Goal: Transaction & Acquisition: Subscribe to service/newsletter

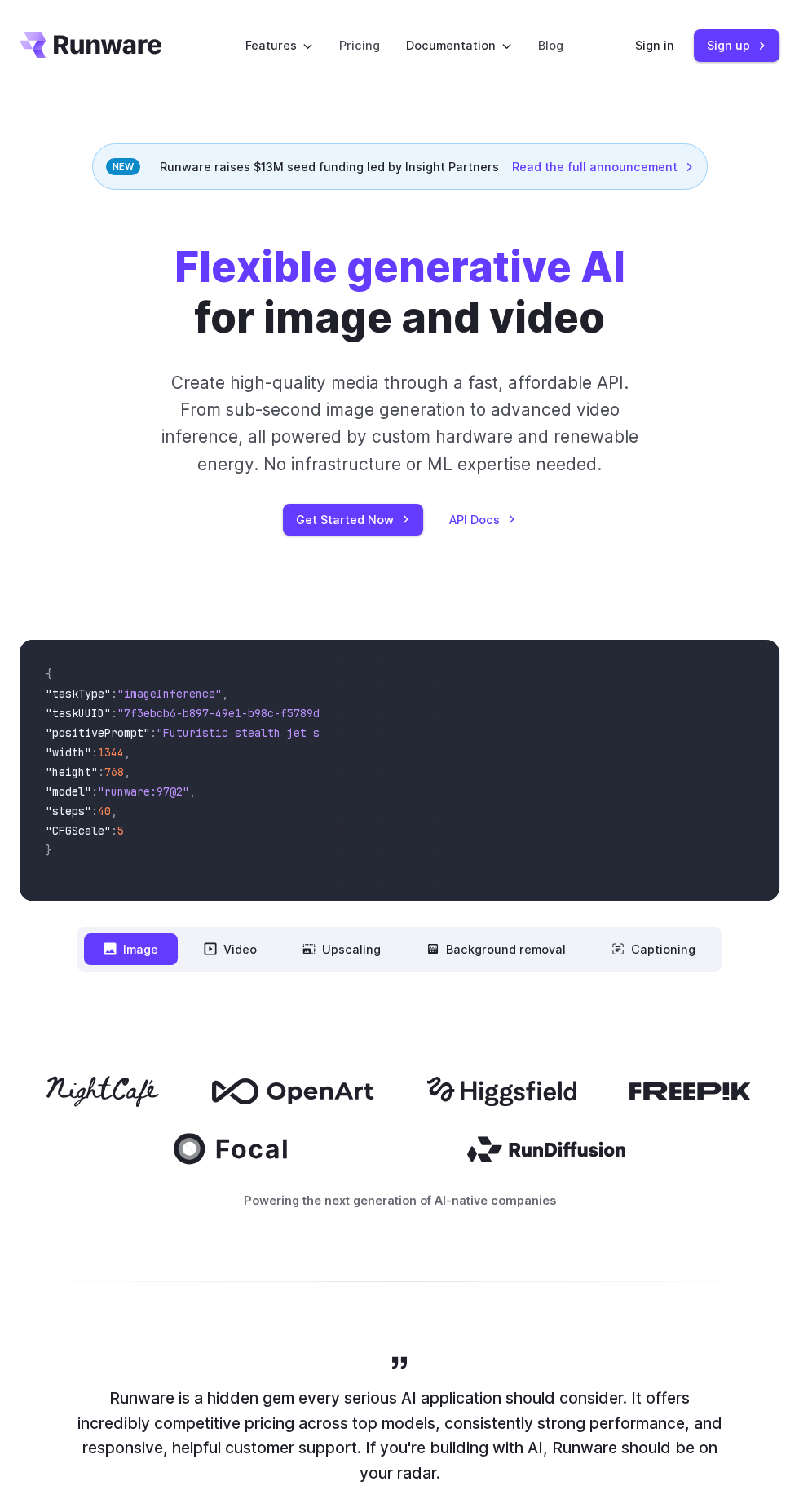
click at [125, 954] on button "Image" at bounding box center [130, 948] width 94 height 31
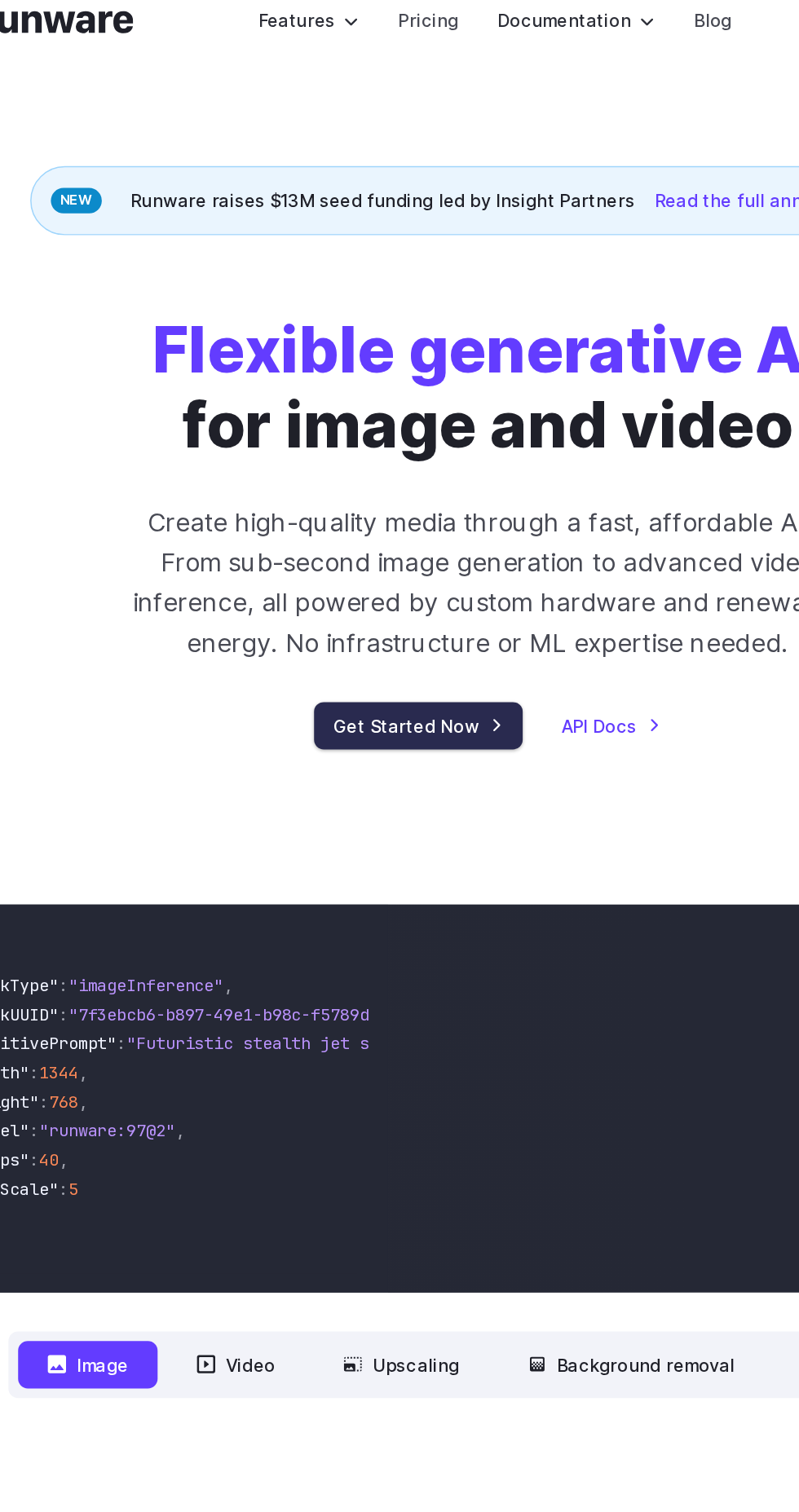
click at [343, 521] on link "Get Started Now" at bounding box center [353, 519] width 140 height 31
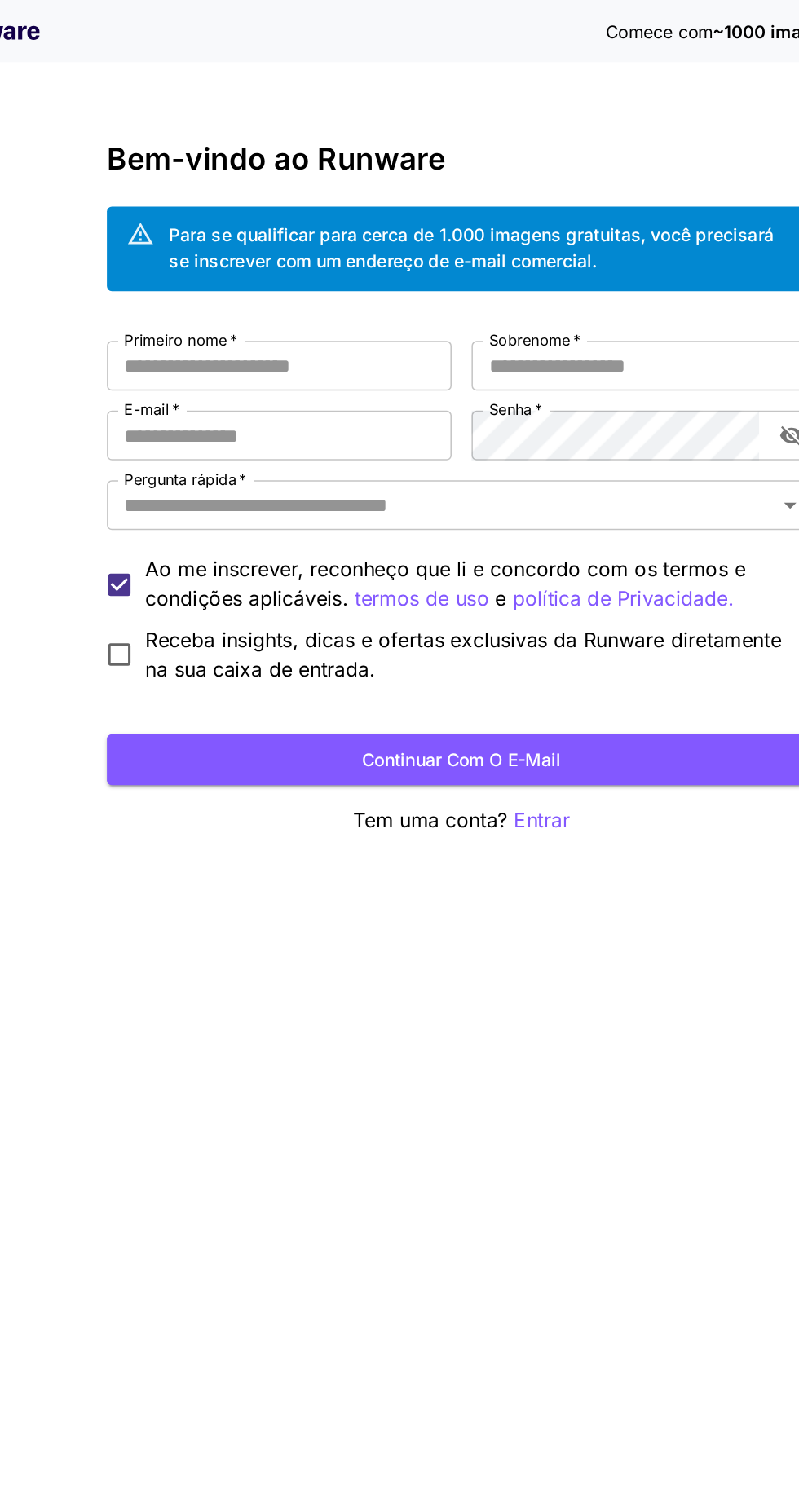
click at [196, 246] on input "Primeiro nome   *" at bounding box center [280, 239] width 226 height 32
type input "**********"
click at [556, 233] on input "Sobrenome   *" at bounding box center [519, 239] width 226 height 32
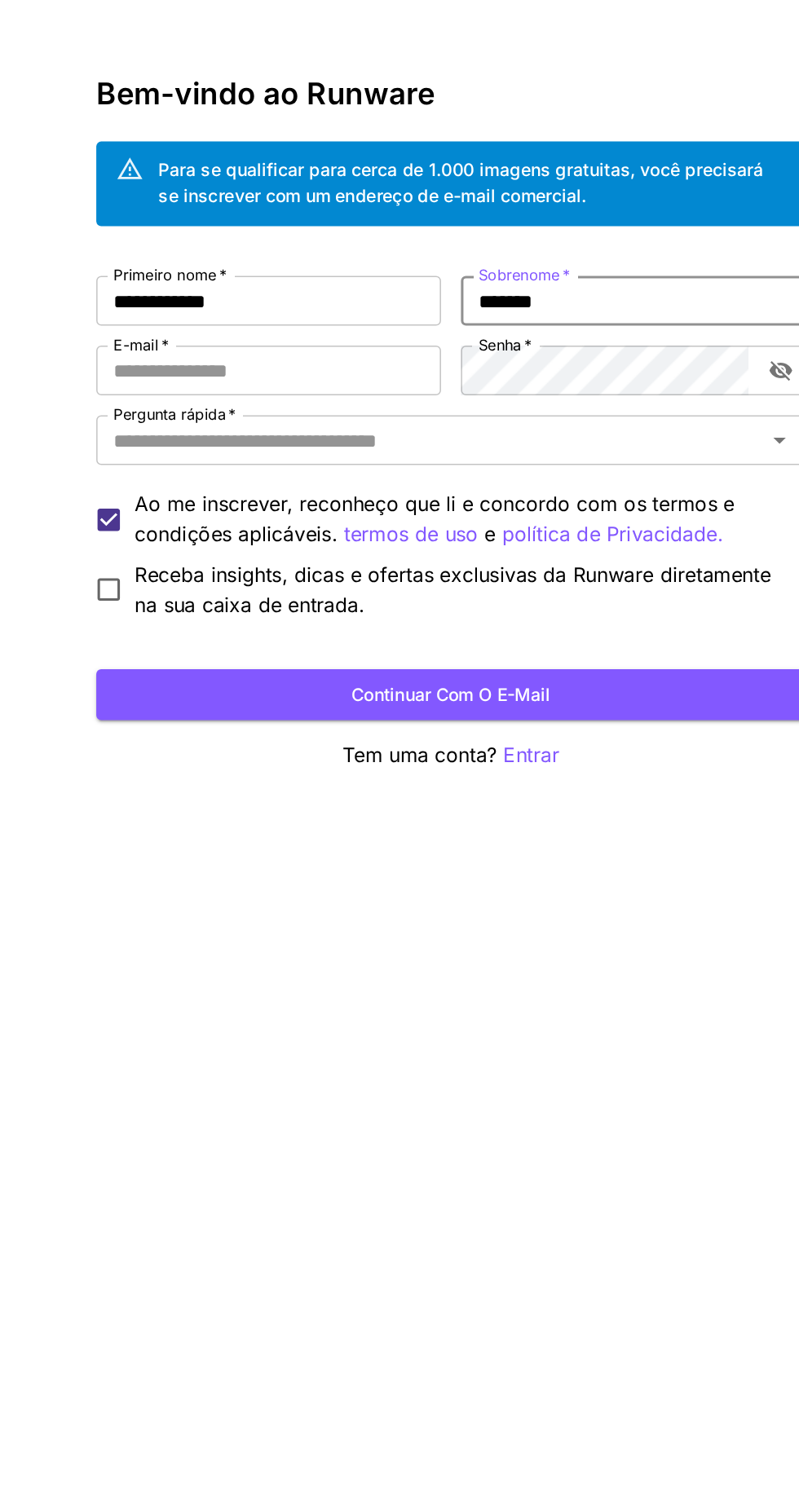
type input "******"
click at [189, 287] on input "E-mail   *" at bounding box center [280, 285] width 226 height 32
type input "*"
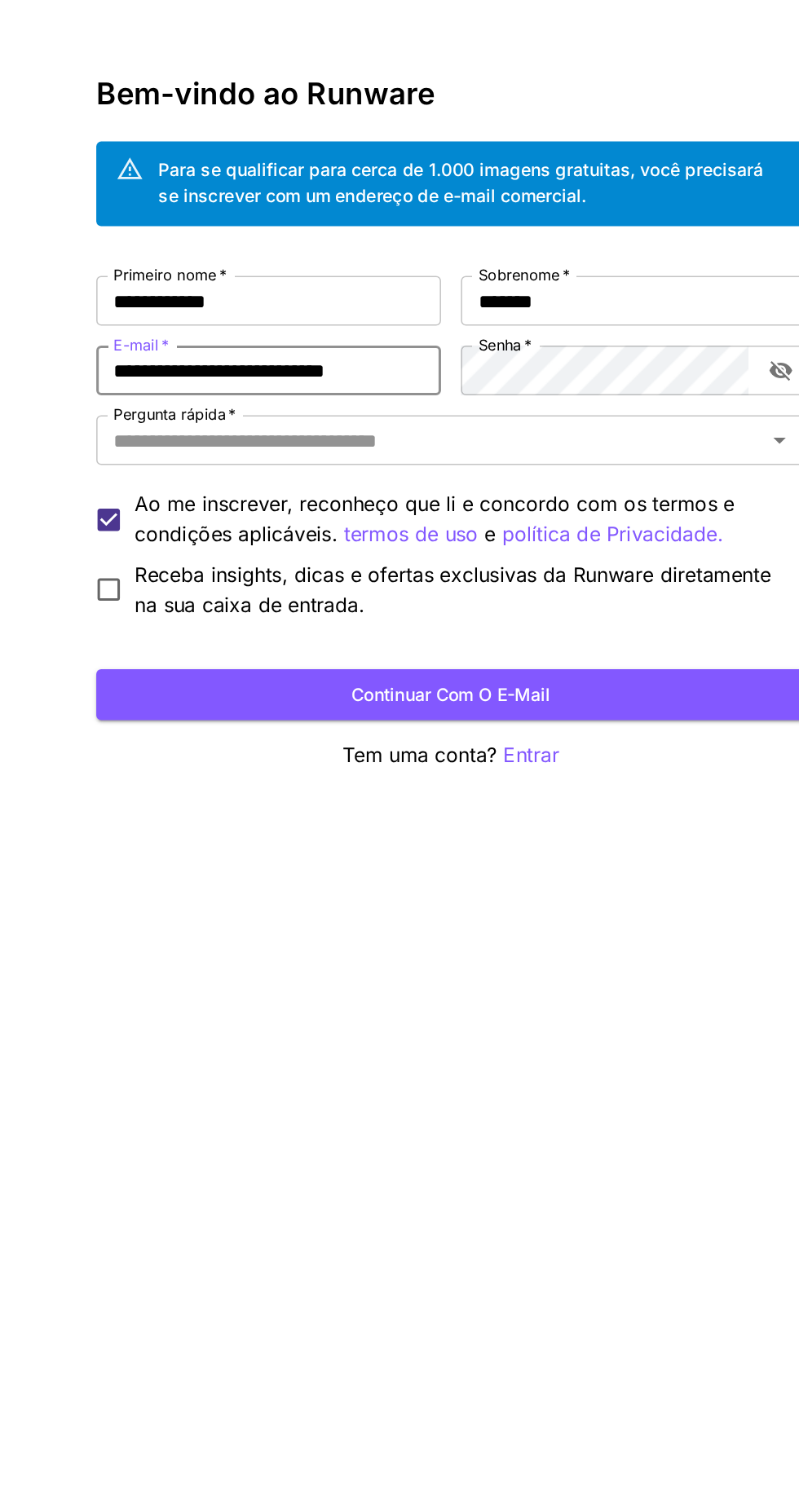
type input "**********"
click at [615, 284] on icon "alternar visibilidade da senha" at bounding box center [615, 285] width 16 height 16
click at [558, 332] on input "Pergunta rápida   *" at bounding box center [385, 331] width 428 height 23
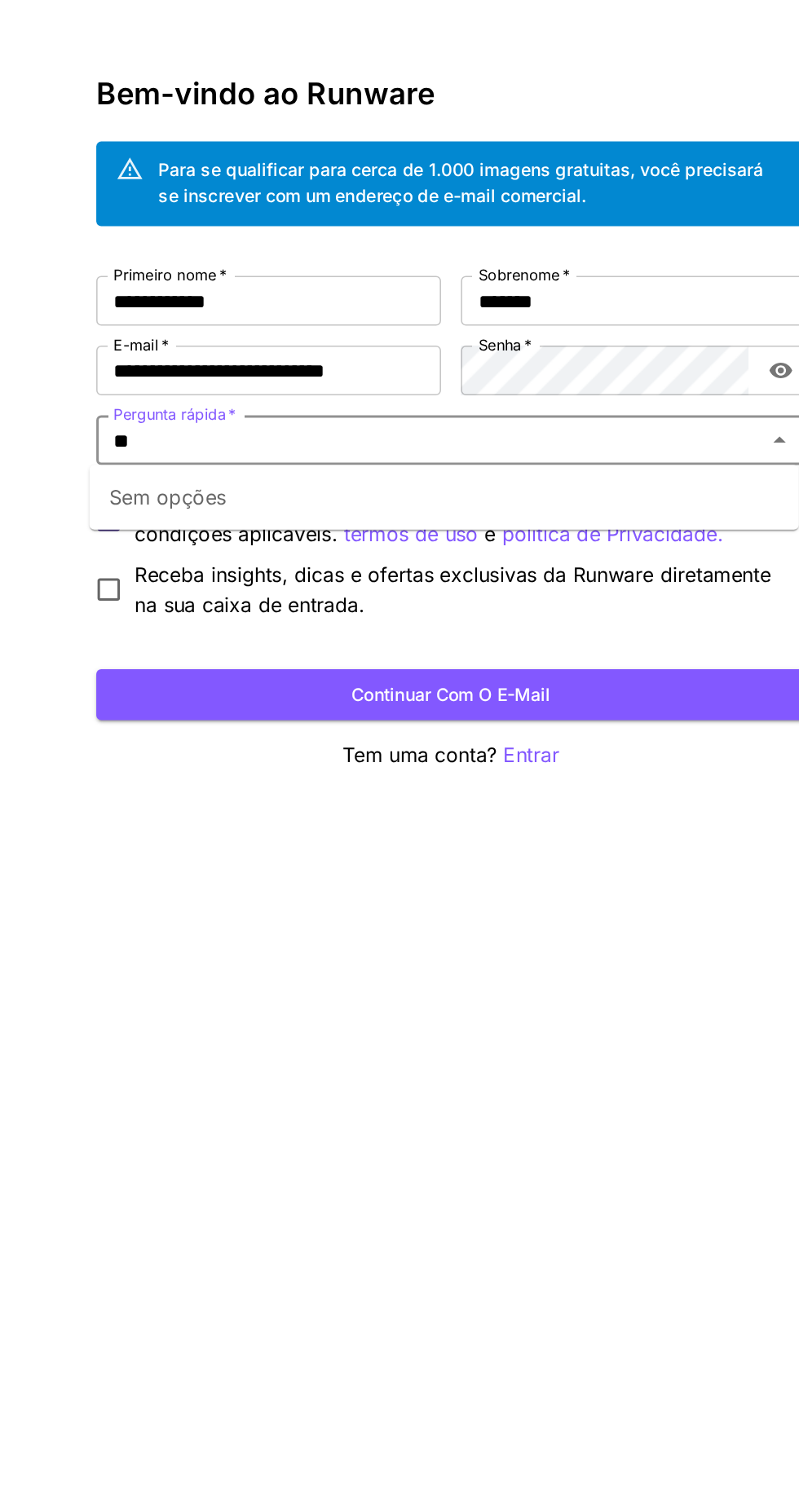
type input "*"
type input "**"
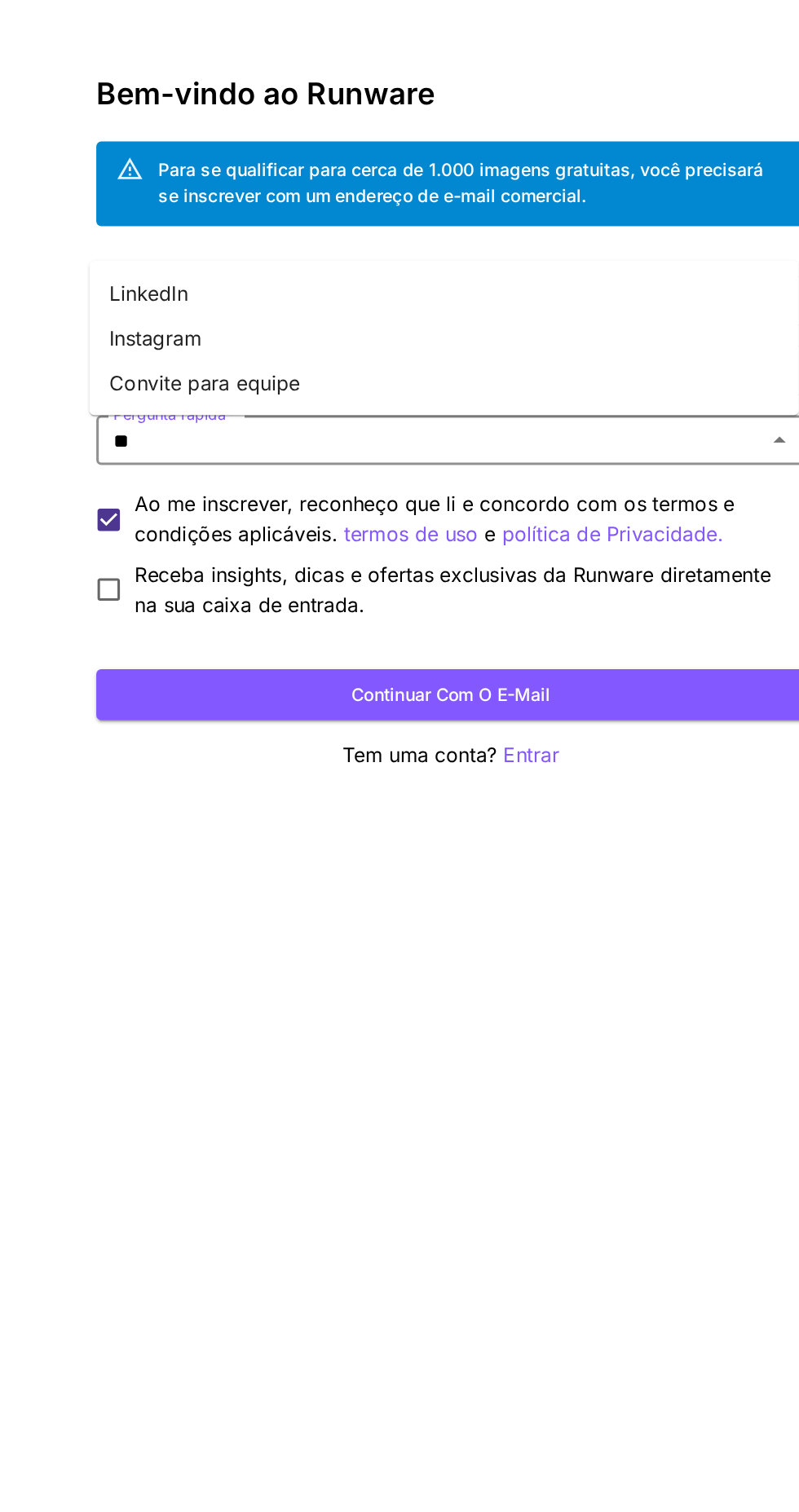
click at [201, 267] on font "Instagram" at bounding box center [206, 264] width 61 height 16
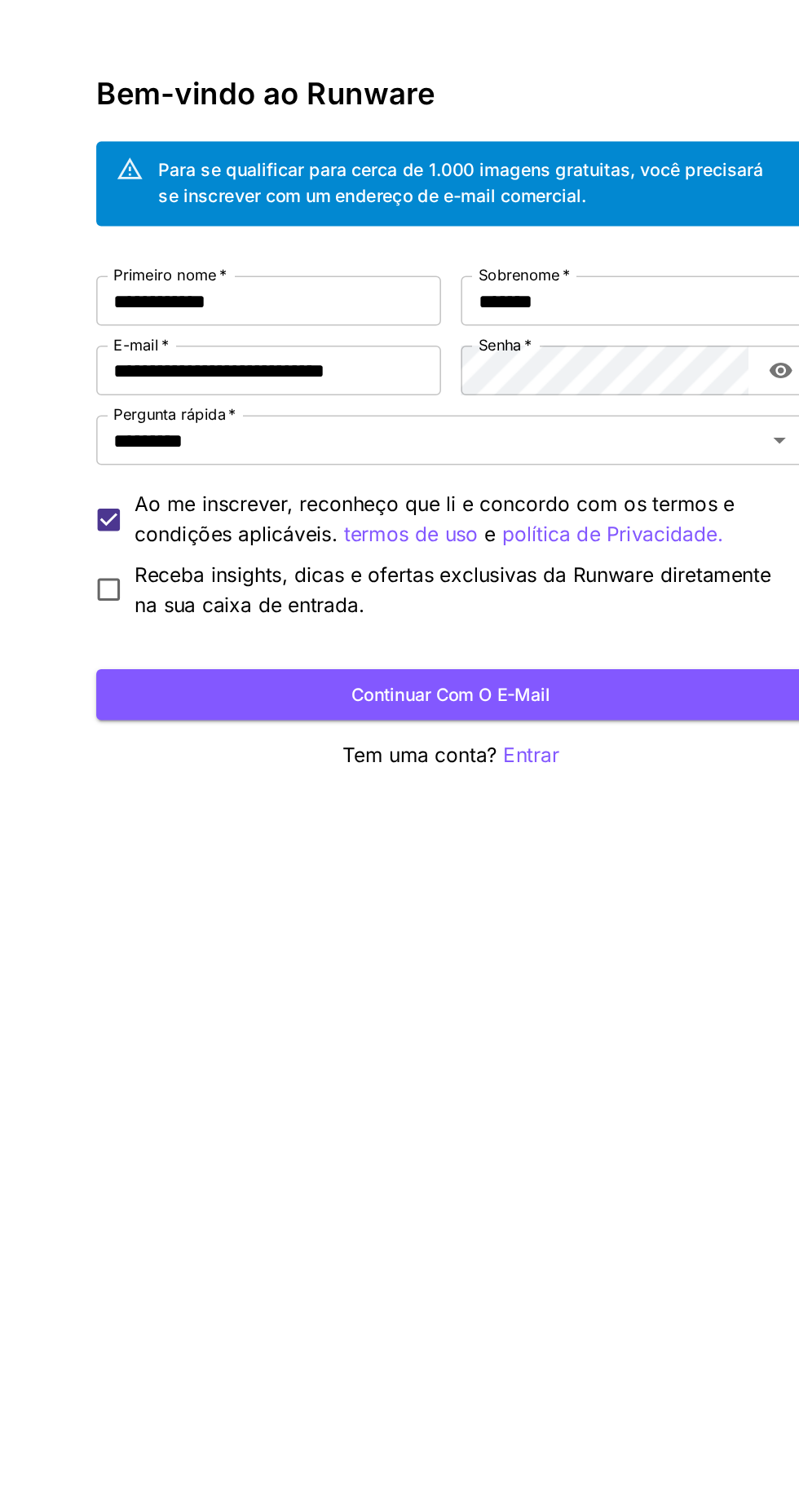
click at [233, 500] on button "Continuar com o e-mail" at bounding box center [400, 497] width 465 height 33
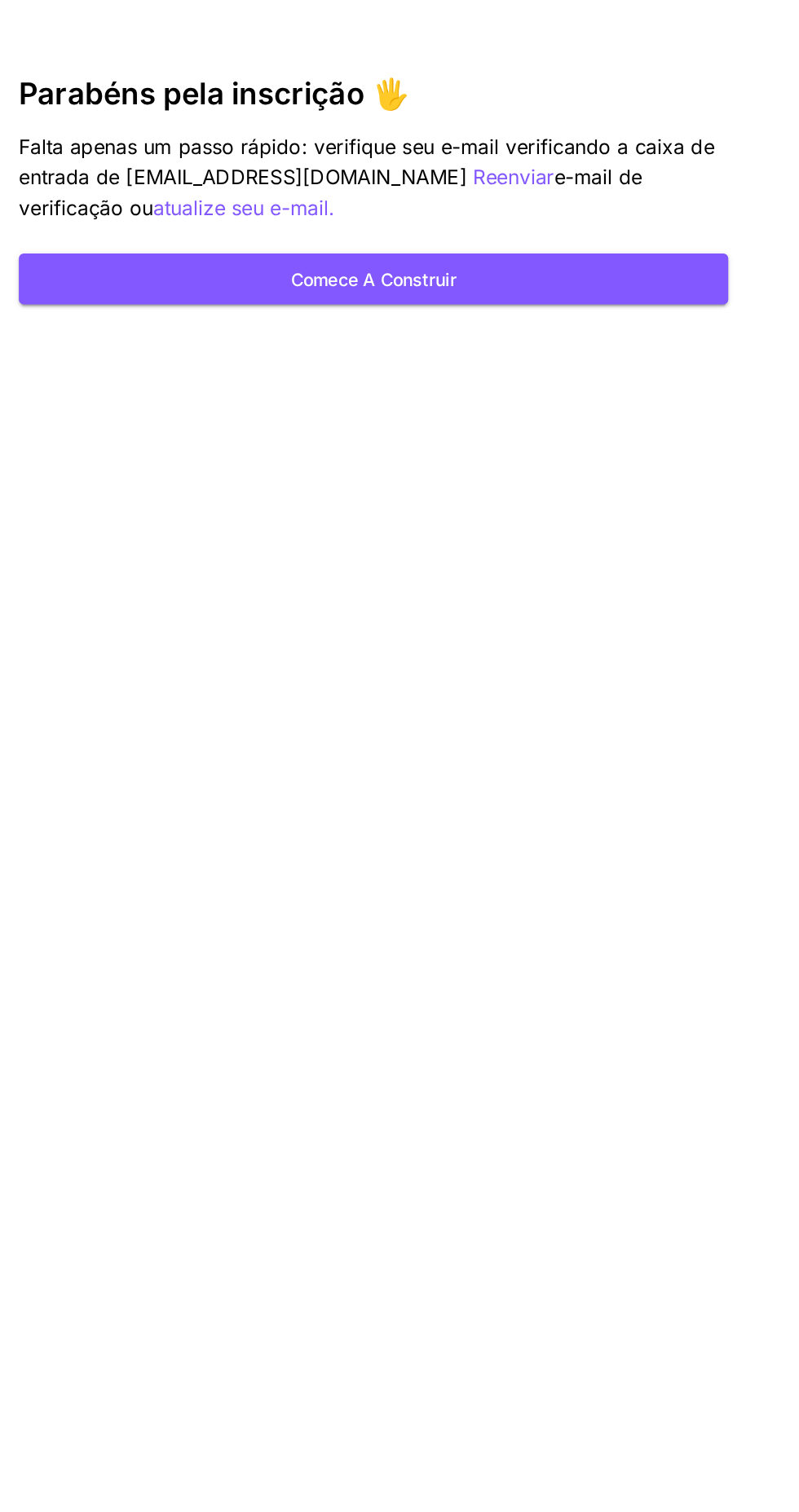
click at [256, 220] on button "Comece a construir" at bounding box center [400, 225] width 465 height 33
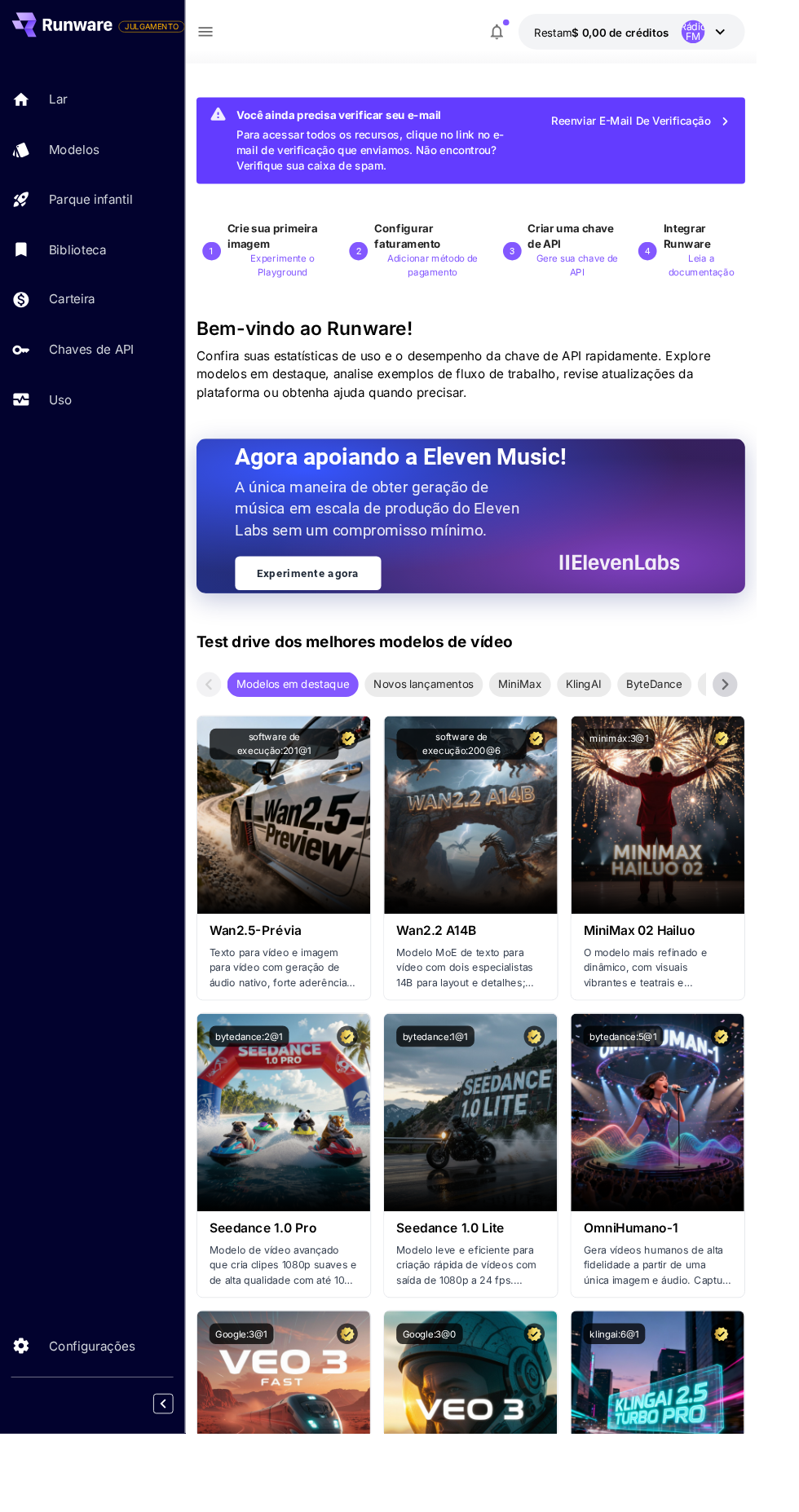
click at [23, 211] on icon at bounding box center [23, 210] width 20 height 20
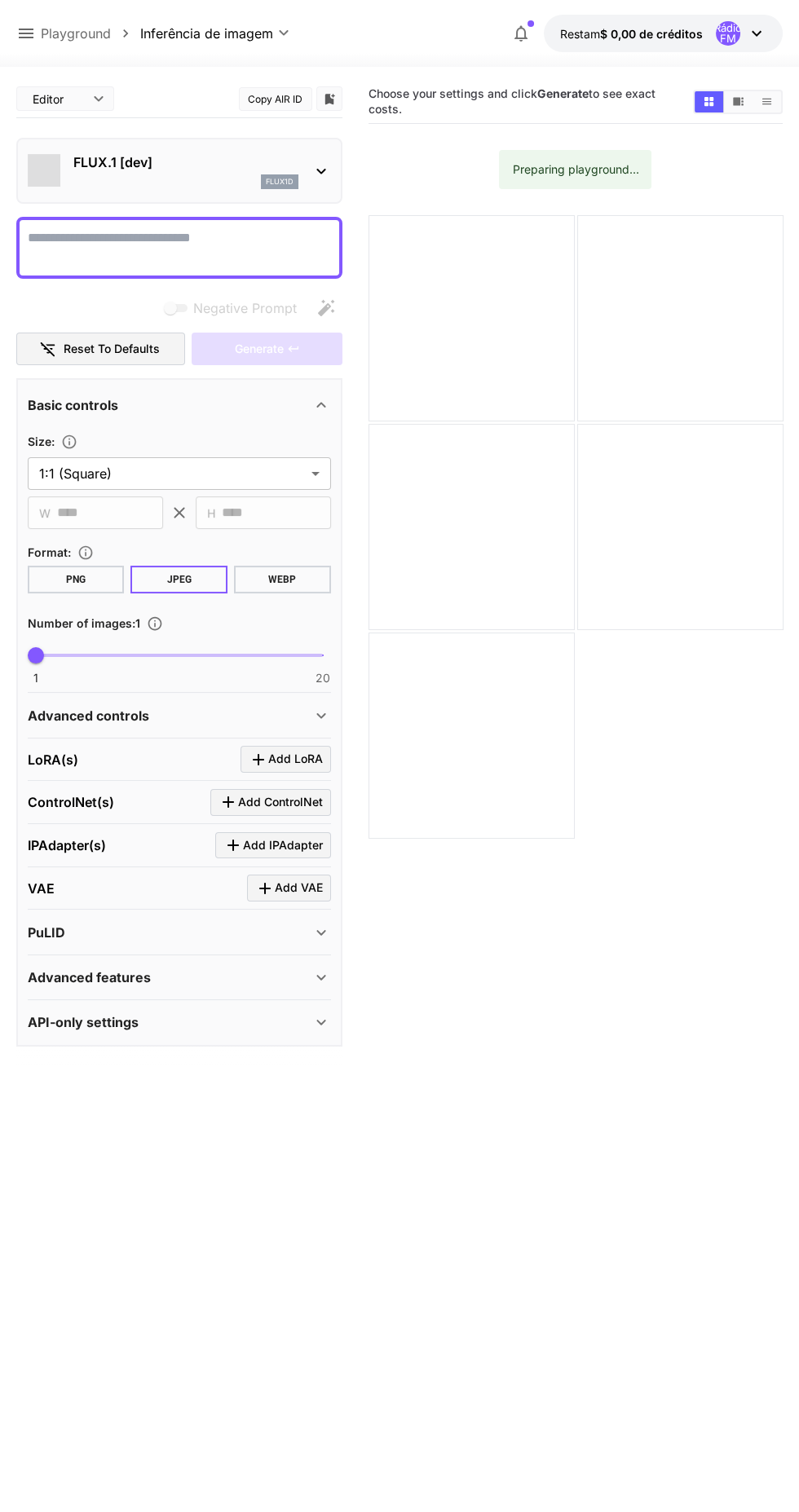
type input "**********"
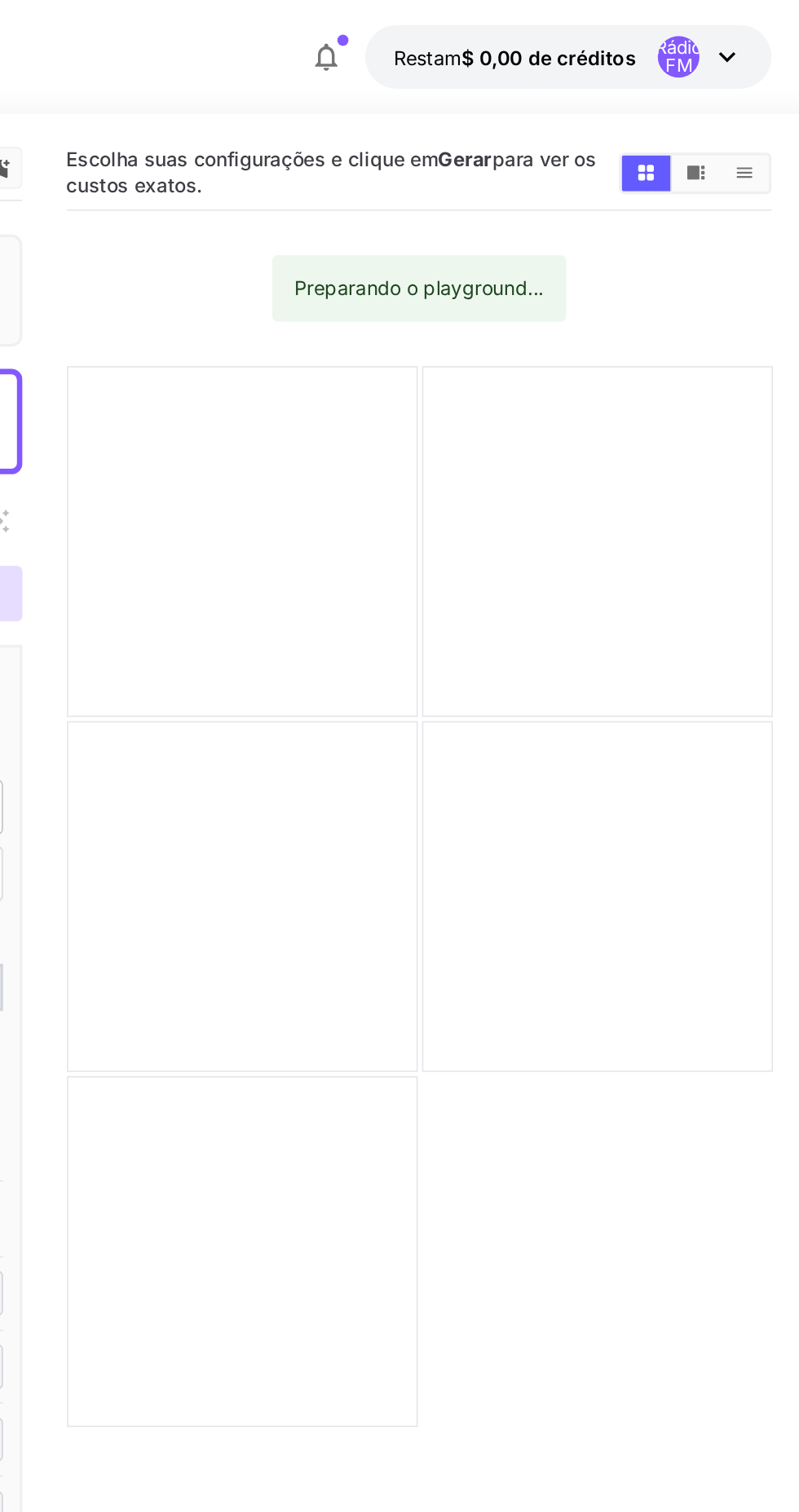
click at [746, 39] on div "Rádio FM" at bounding box center [740, 33] width 50 height 25
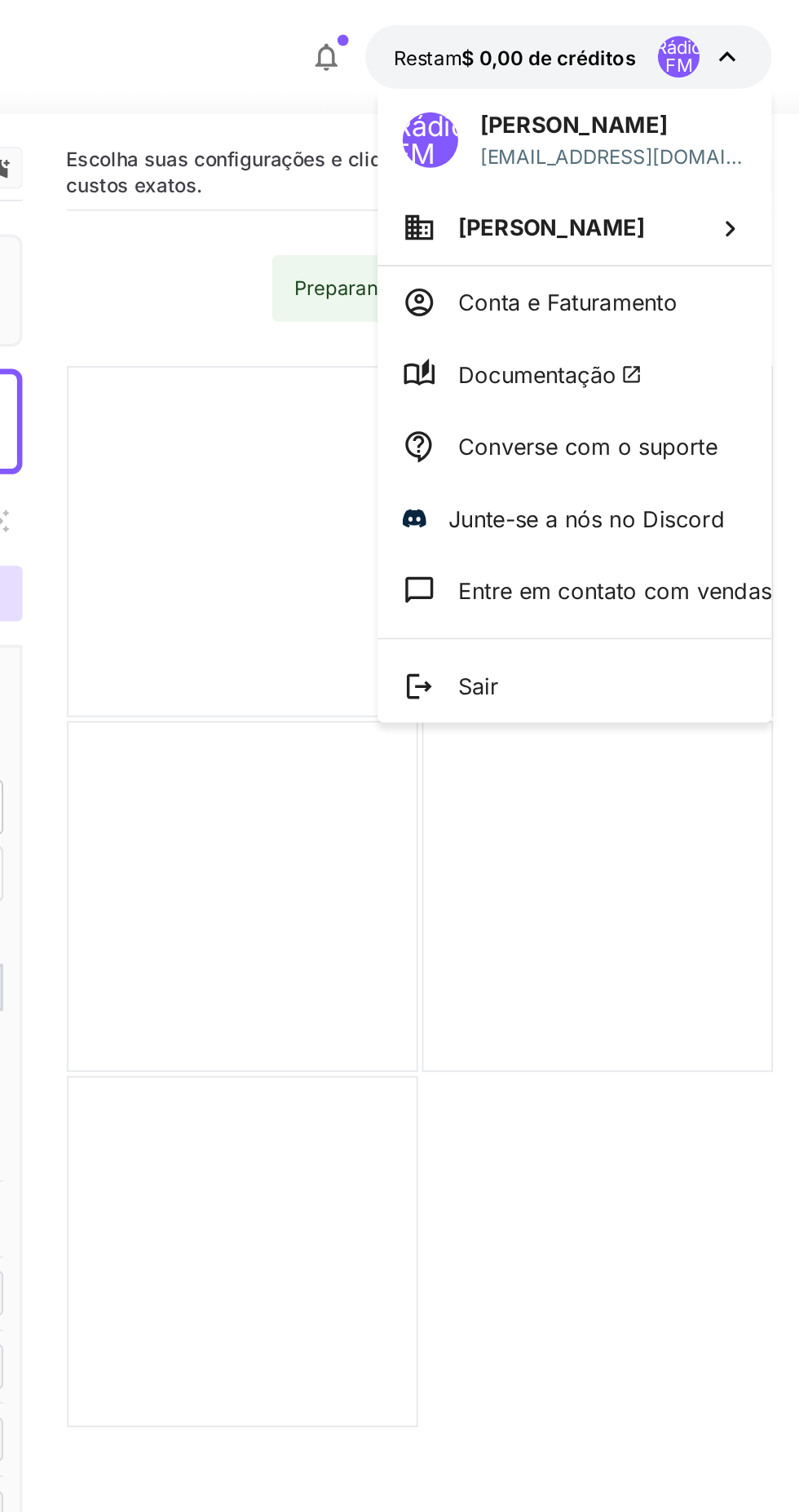
click at [607, 204] on li "Documentação" at bounding box center [667, 220] width 232 height 43
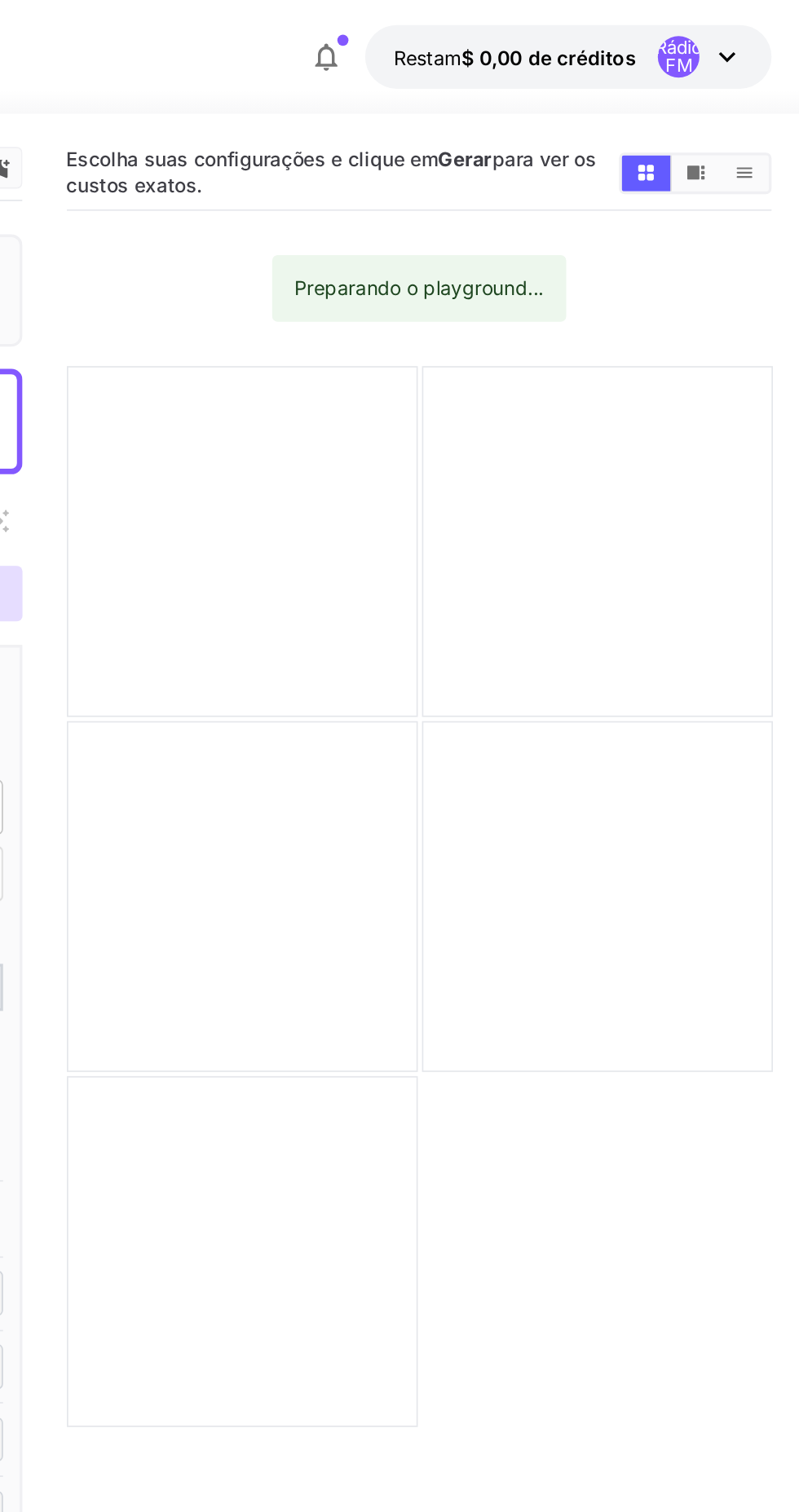
click at [743, 32] on div "Rádio FM" at bounding box center [740, 33] width 50 height 25
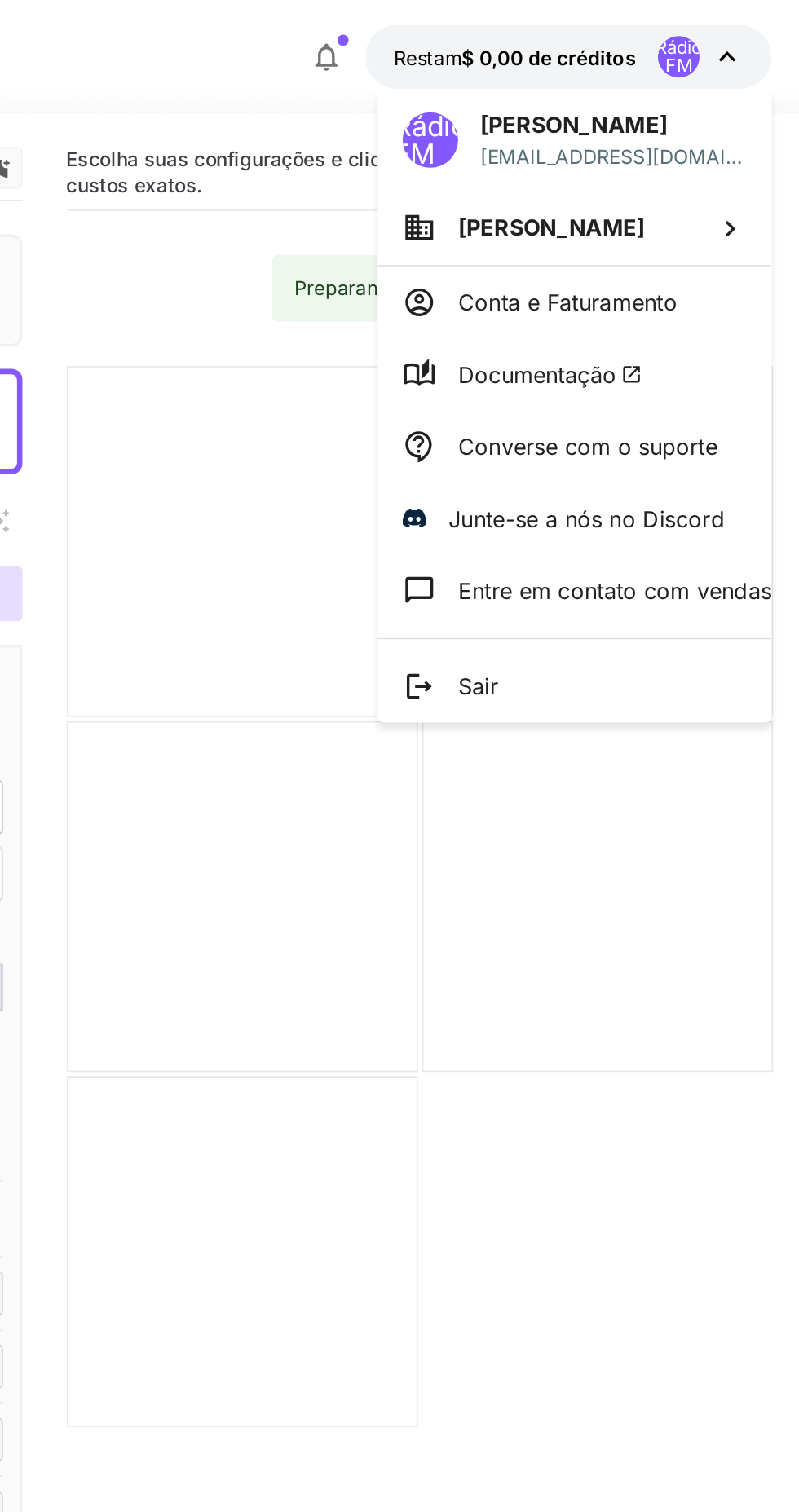
click at [592, 128] on li "[PERSON_NAME]" at bounding box center [667, 134] width 232 height 44
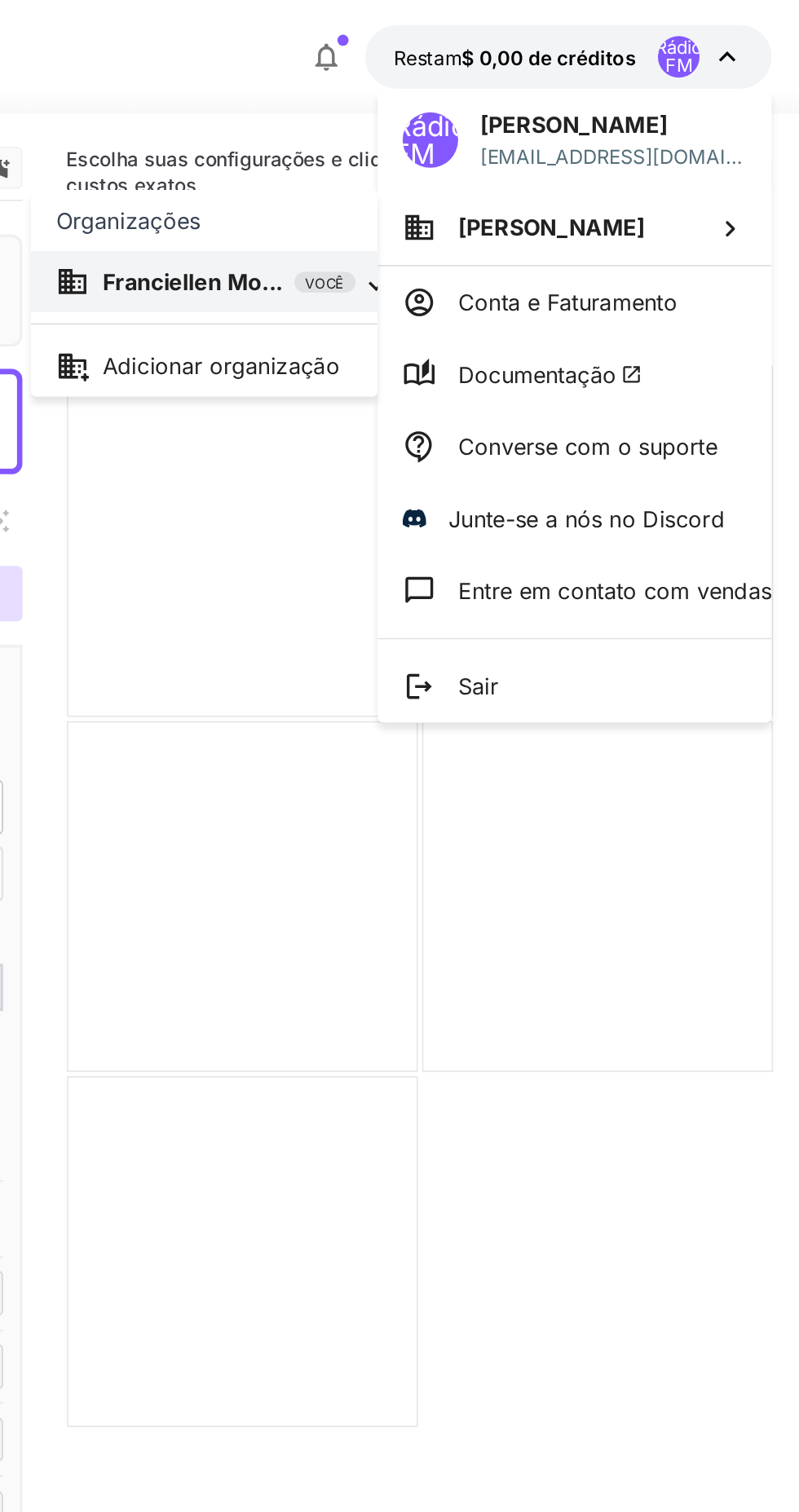
click at [591, 177] on div at bounding box center [400, 756] width 799 height 1512
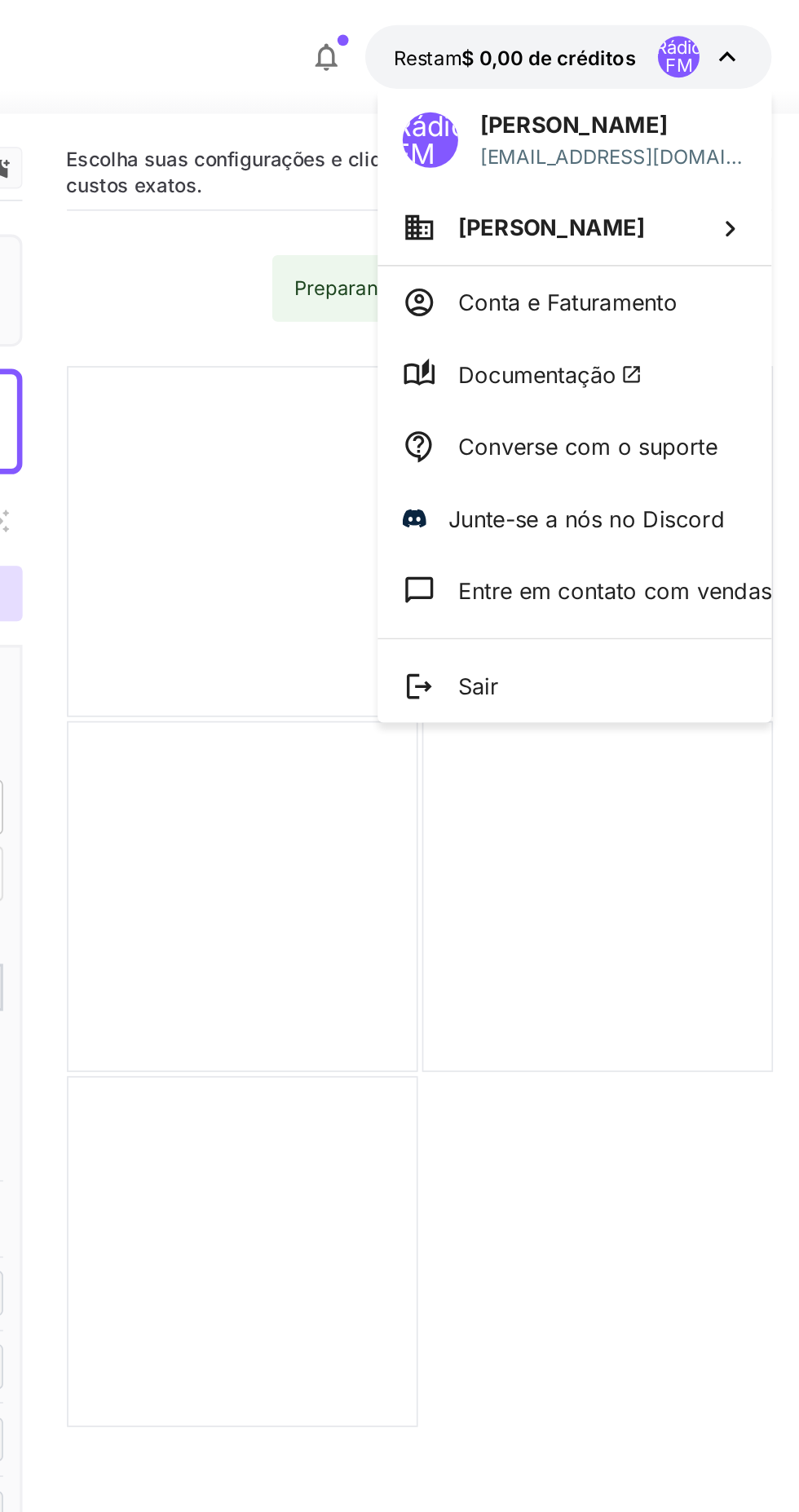
click at [606, 178] on font "Conta e Faturamento" at bounding box center [662, 177] width 129 height 16
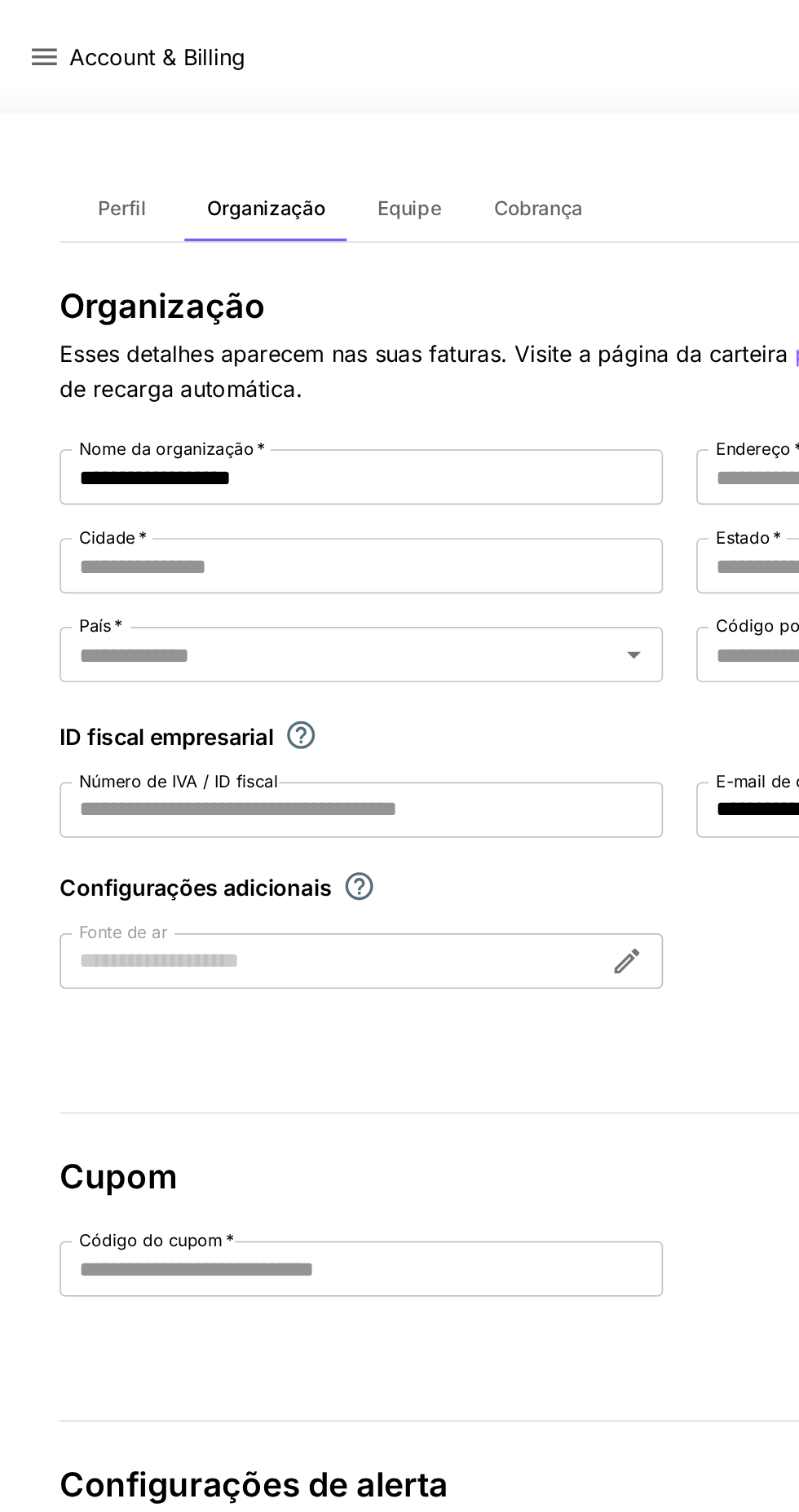
click at [25, 33] on icon at bounding box center [26, 33] width 14 height 9
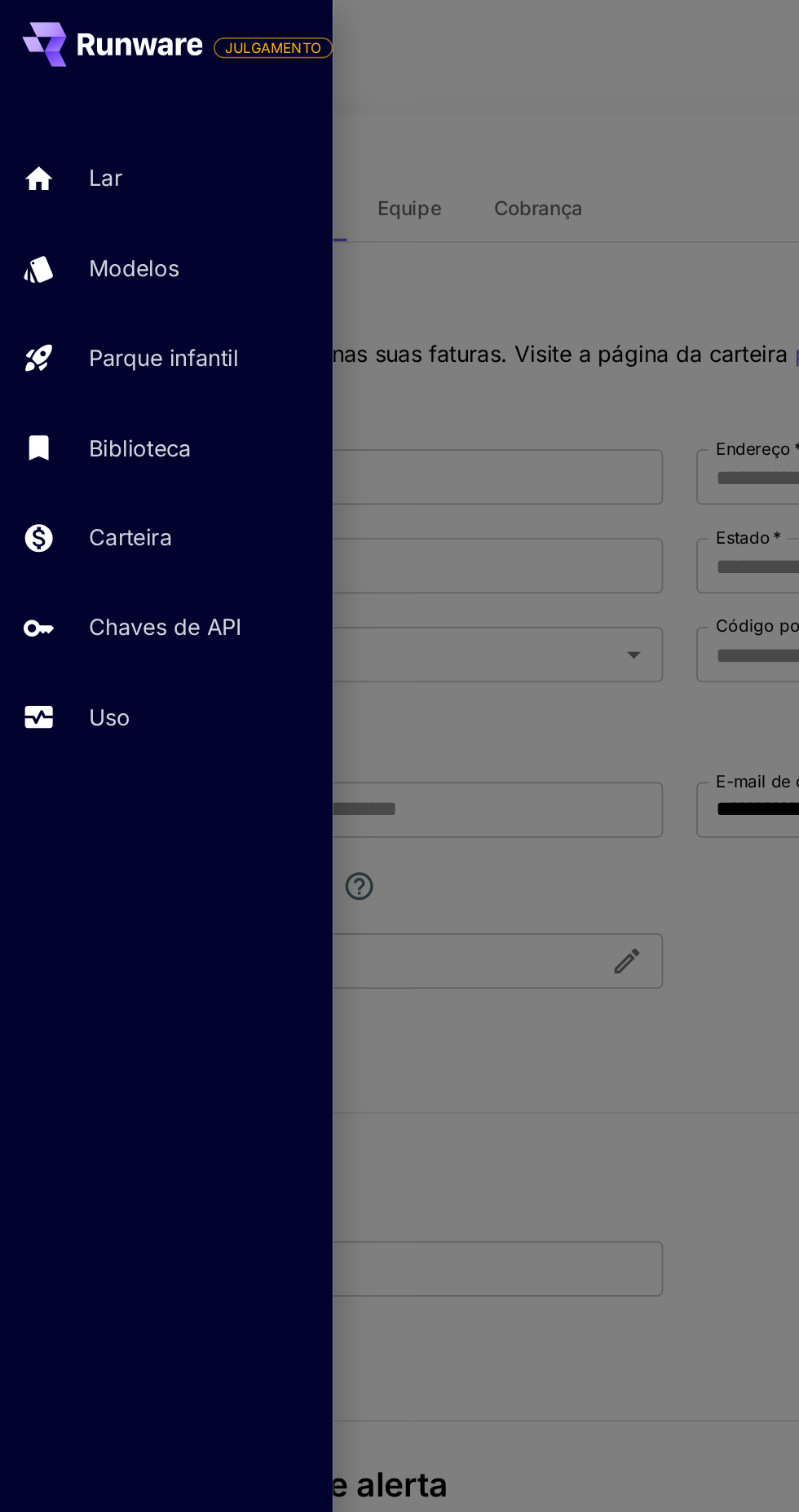
click at [32, 105] on icon at bounding box center [23, 104] width 20 height 20
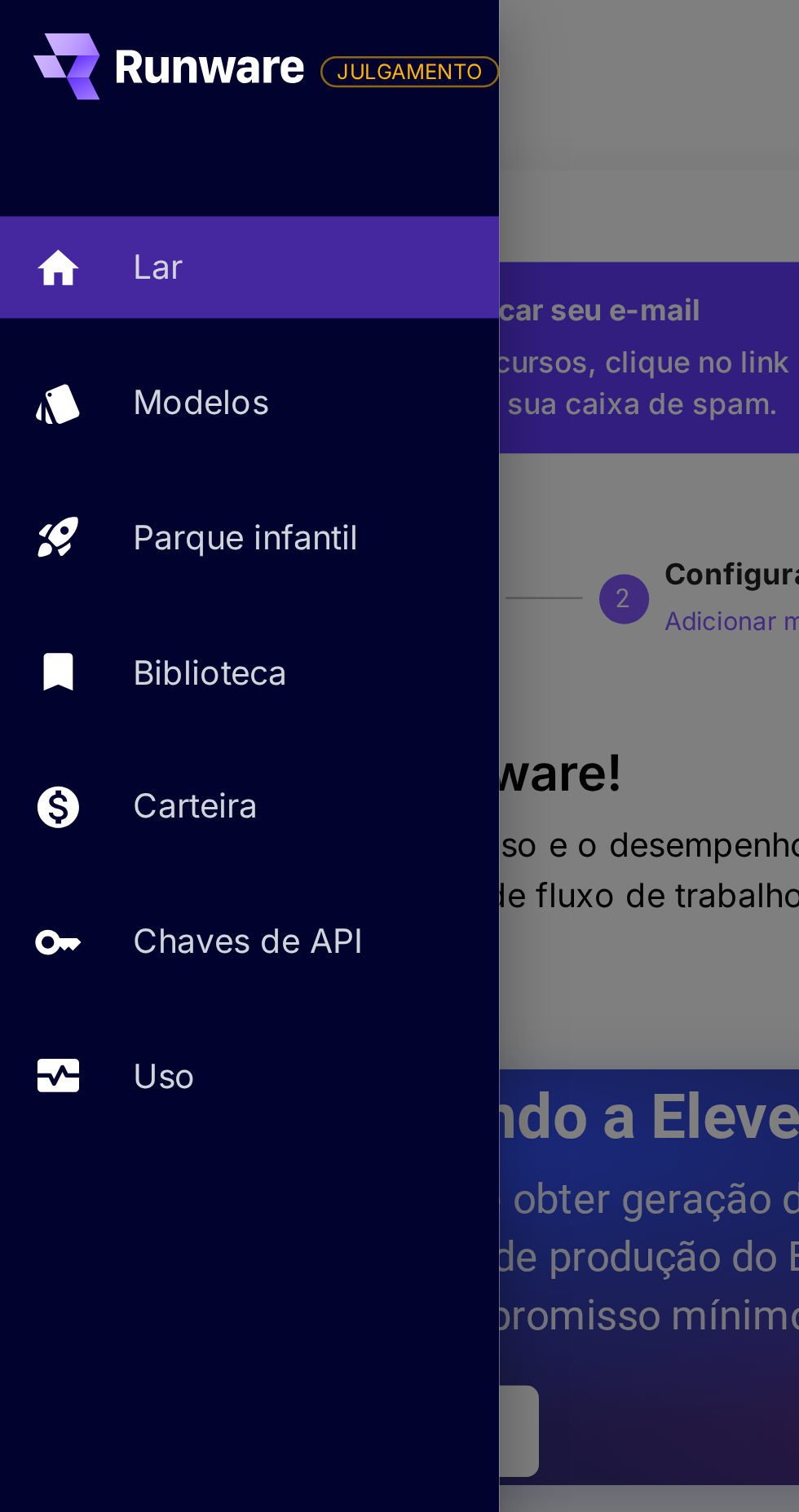
click at [38, 426] on link "Uso" at bounding box center [98, 421] width 195 height 40
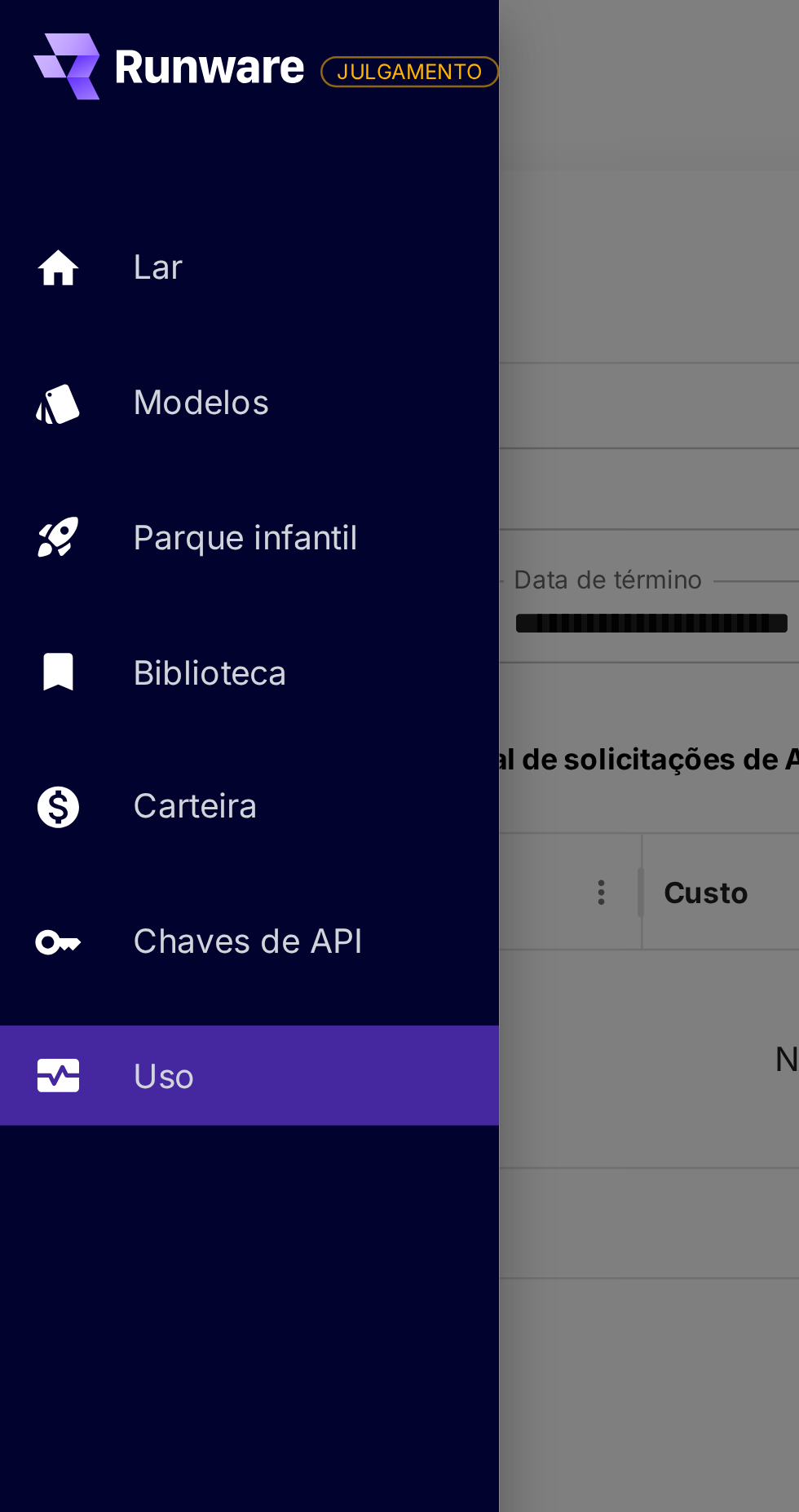
click at [292, 169] on div at bounding box center [400, 756] width 799 height 1512
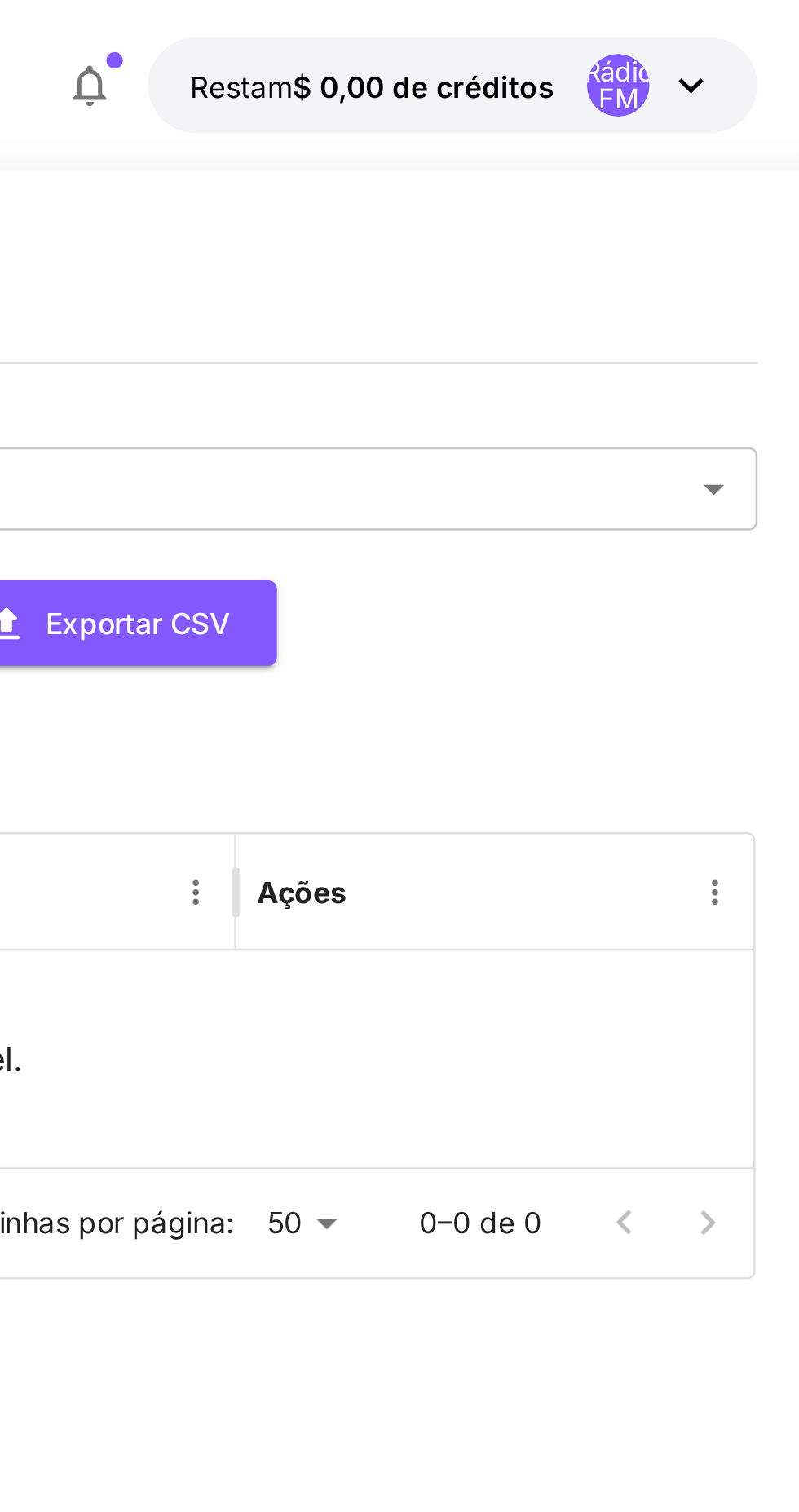
click at [515, 28] on icon "button" at bounding box center [521, 33] width 20 height 20
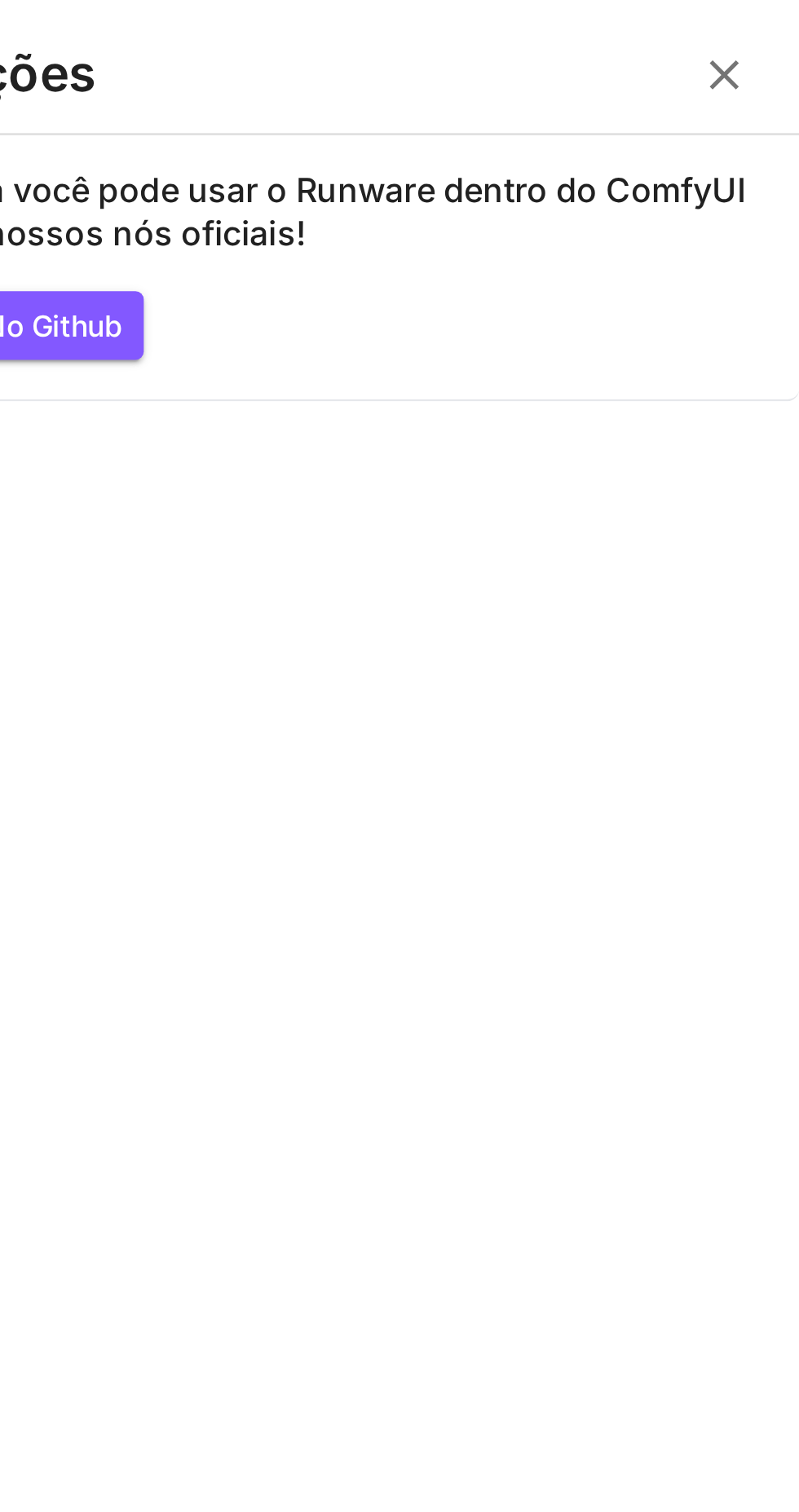
click at [766, 29] on icon "button" at bounding box center [770, 29] width 20 height 20
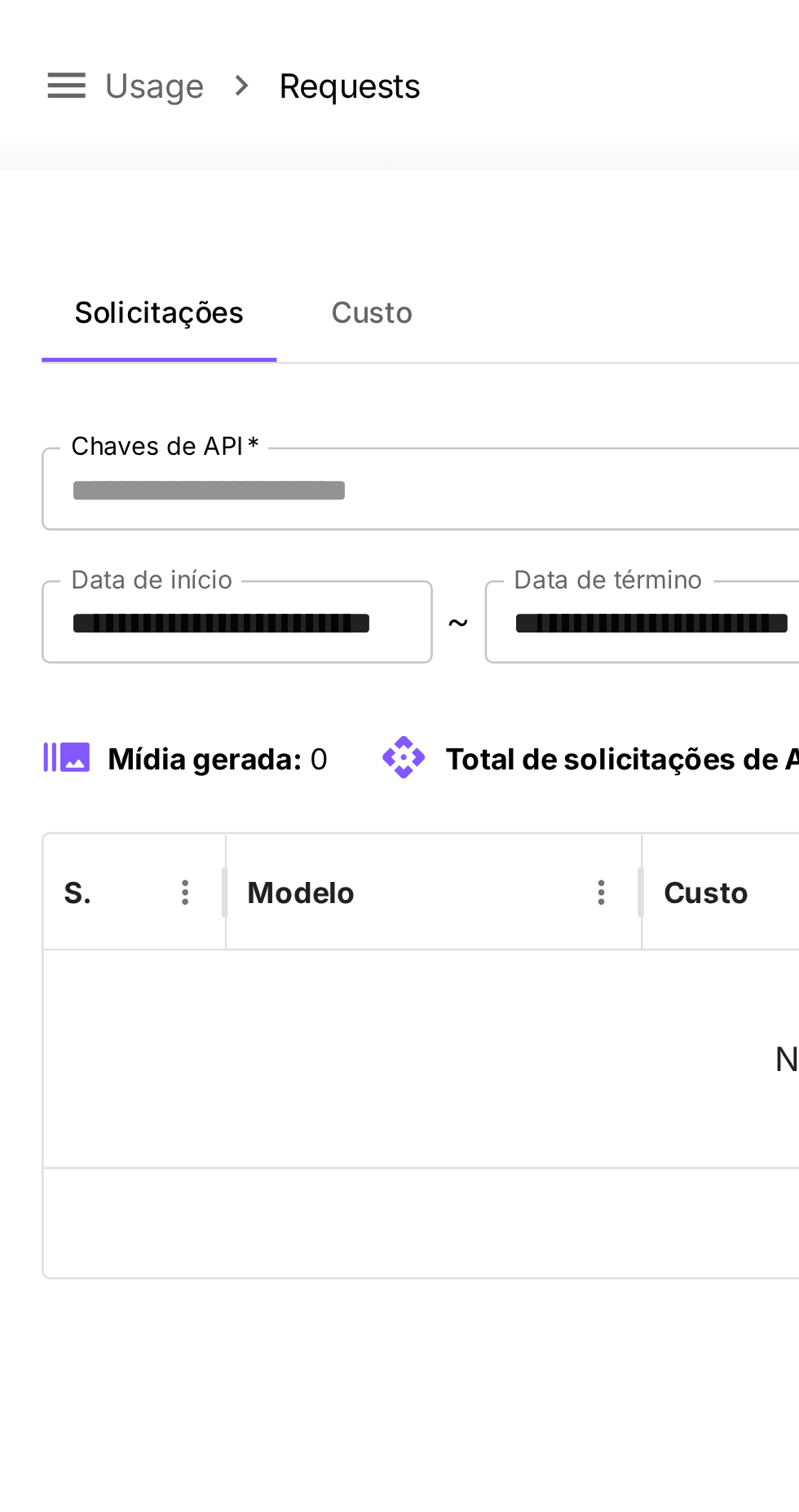
click at [27, 38] on icon at bounding box center [26, 33] width 14 height 9
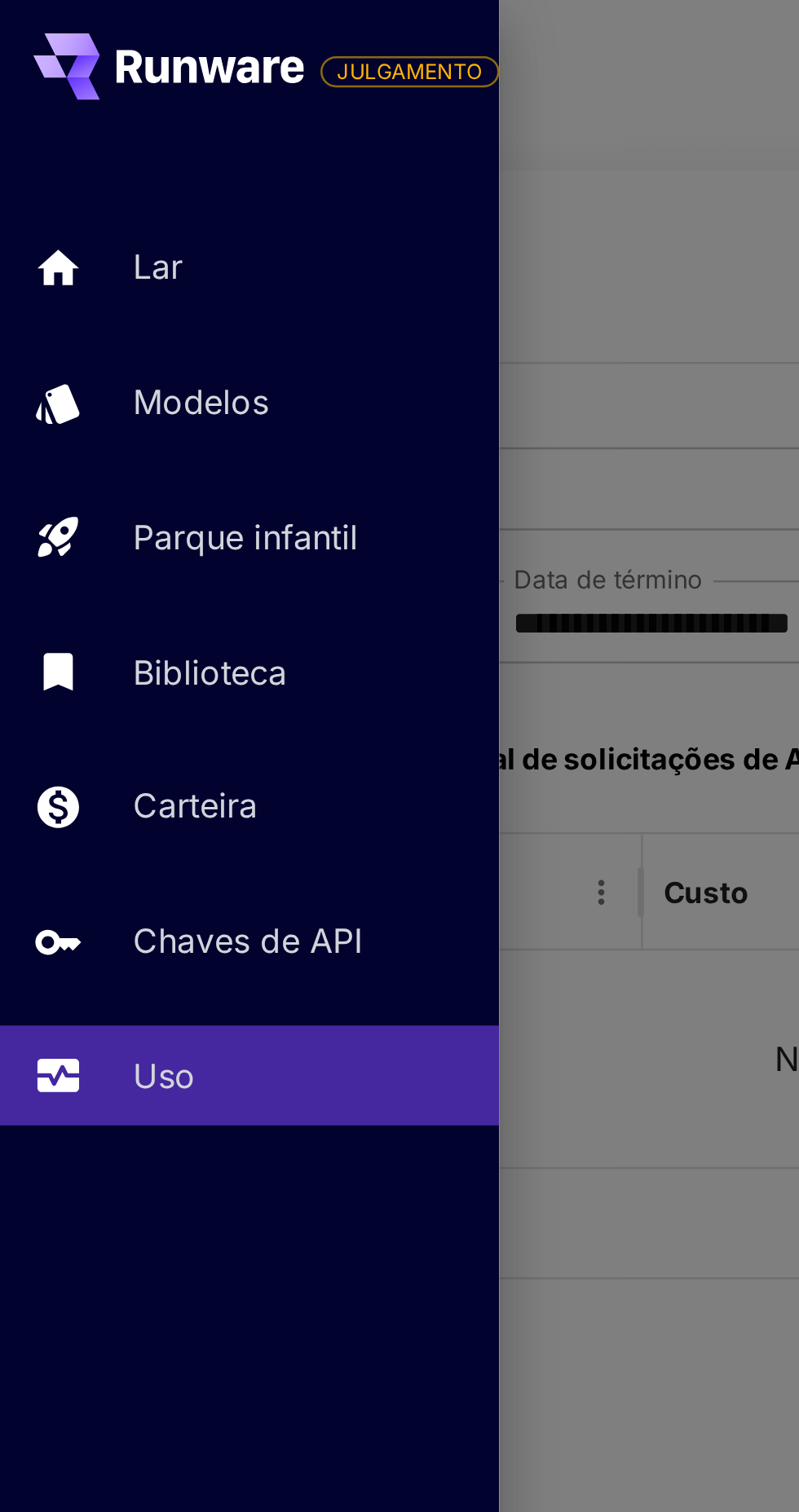
click at [54, 332] on link "Carteira" at bounding box center [98, 316] width 195 height 40
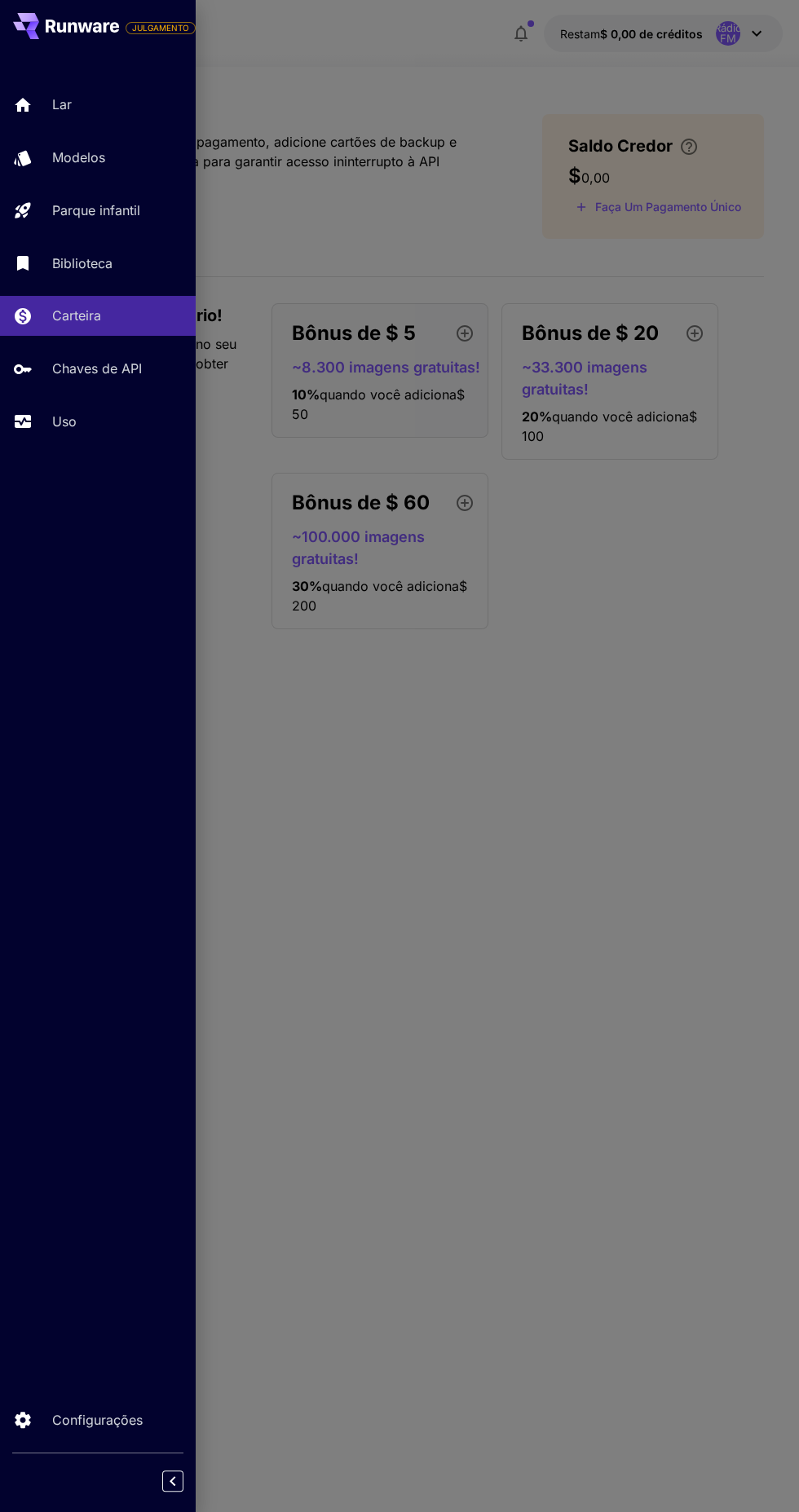
click at [397, 818] on div at bounding box center [400, 756] width 799 height 1512
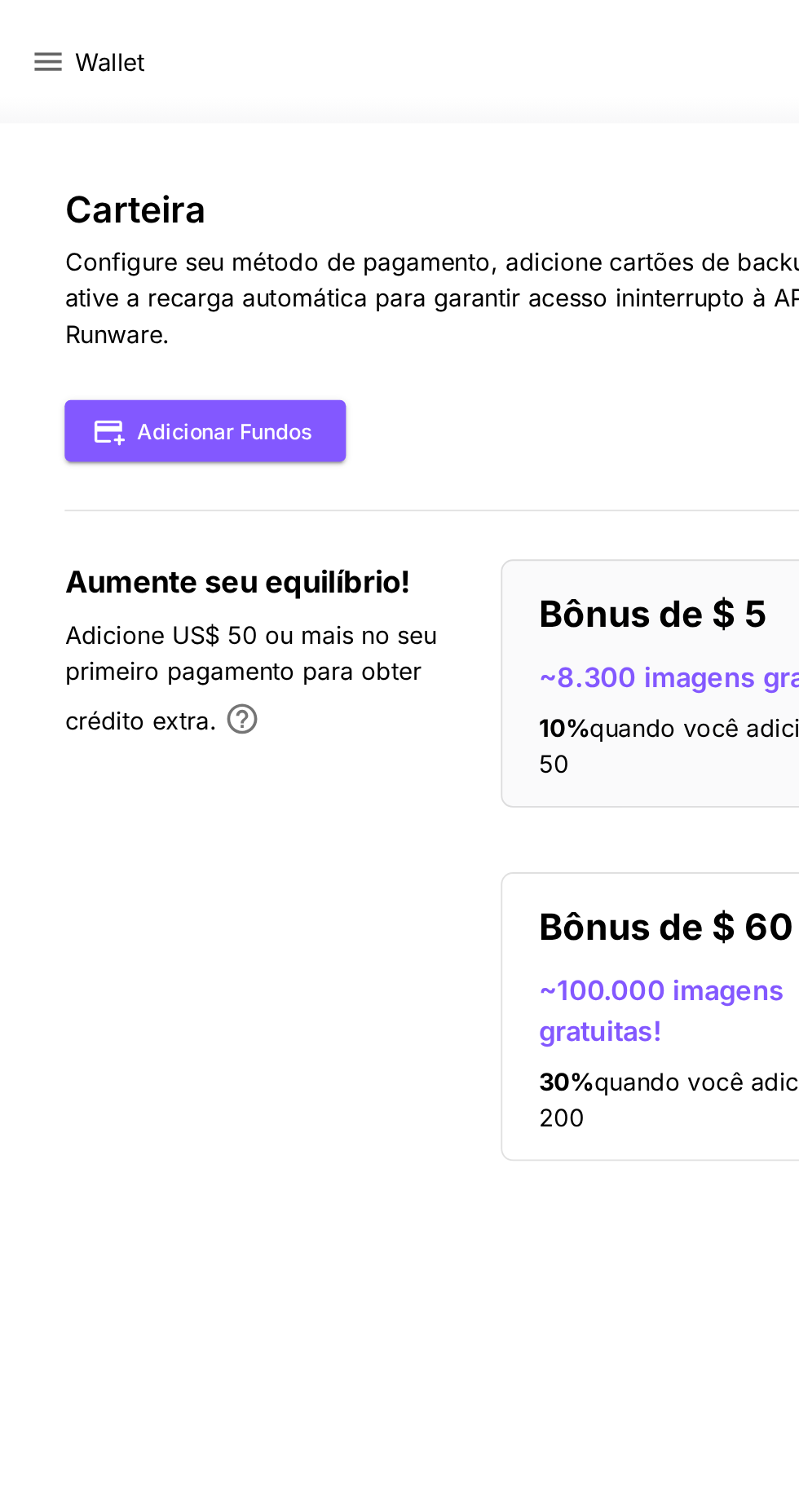
click at [67, 216] on button "Adicionar fundos" at bounding box center [111, 233] width 153 height 33
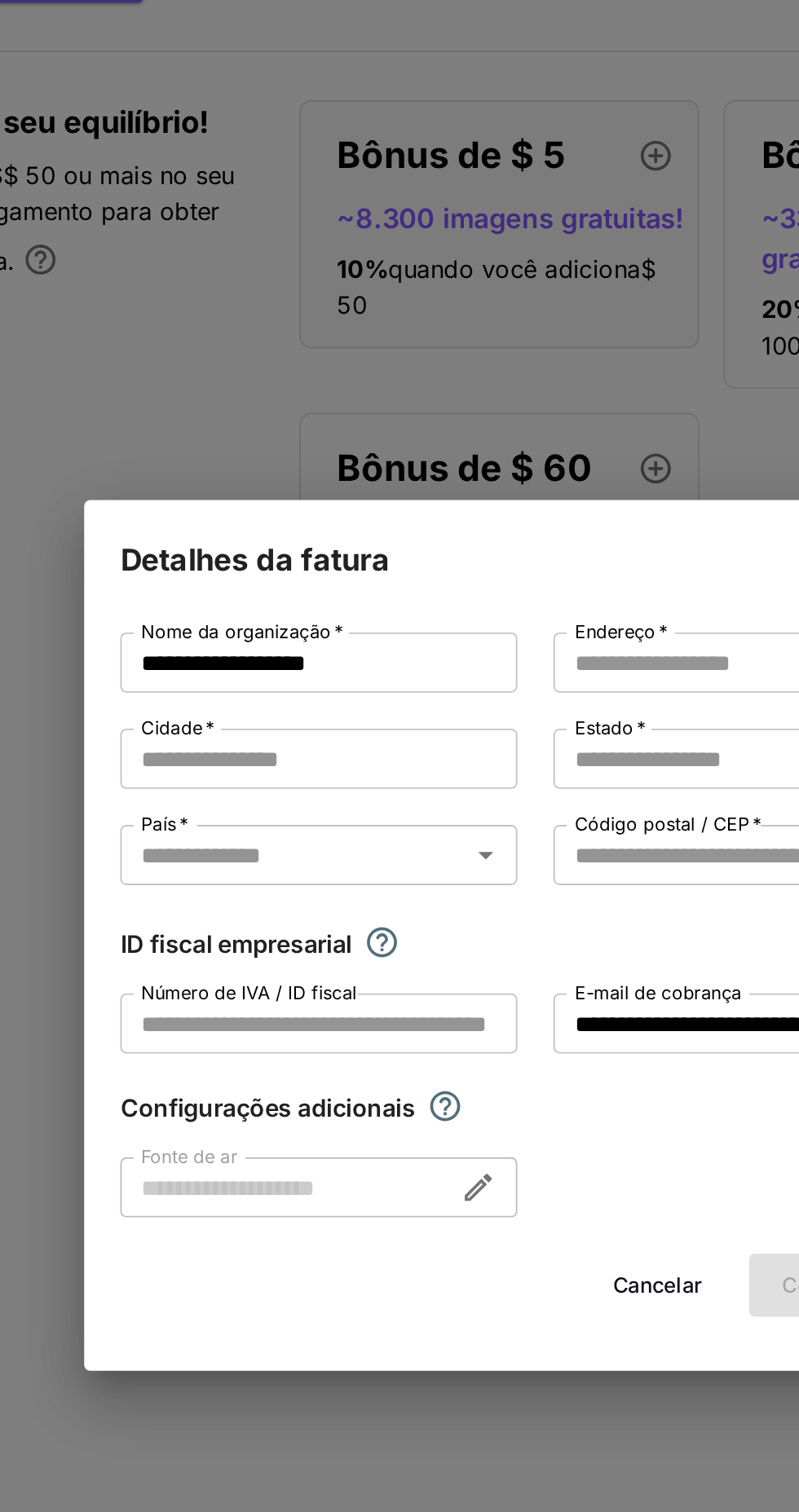
click at [199, 493] on div "**********" at bounding box center [400, 756] width 799 height 1512
